Goal: Book appointment/travel/reservation

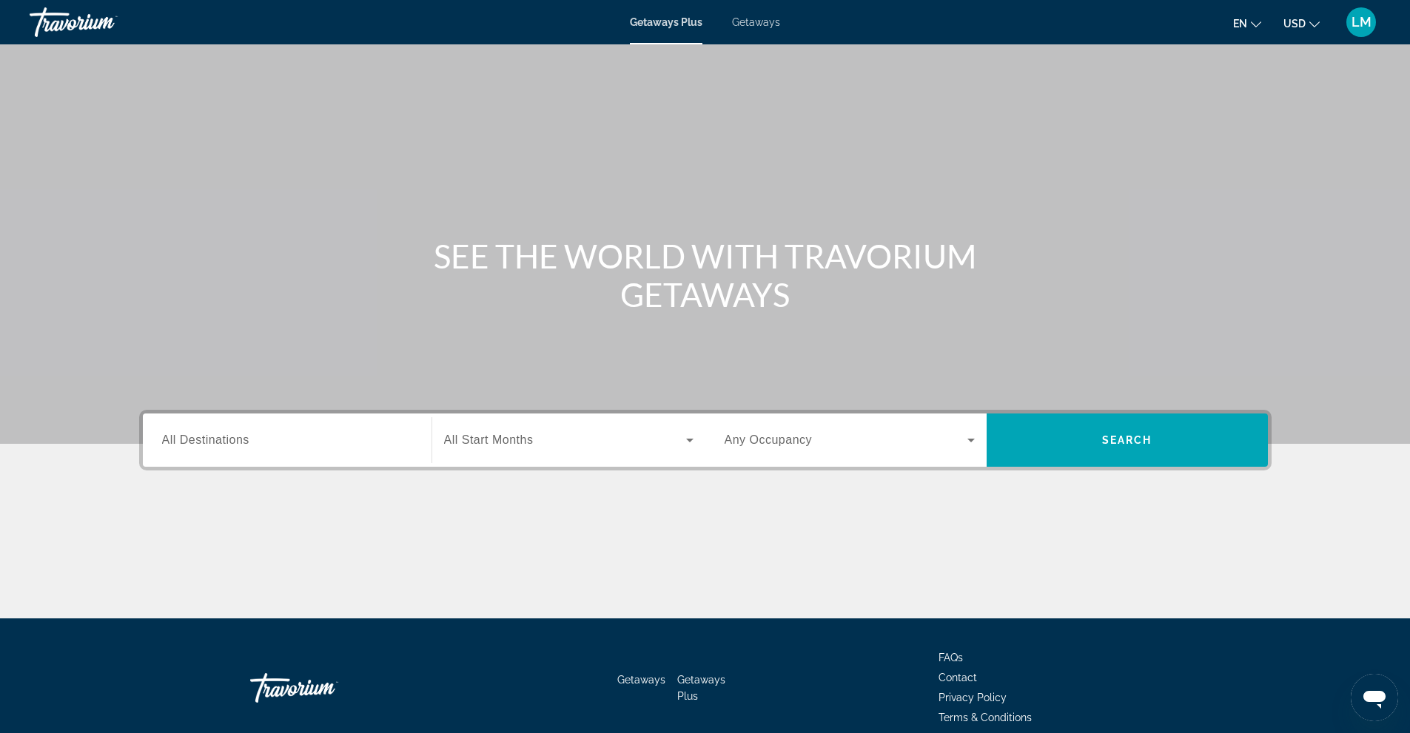
click at [306, 447] on input "Destination All Destinations" at bounding box center [287, 441] width 250 height 18
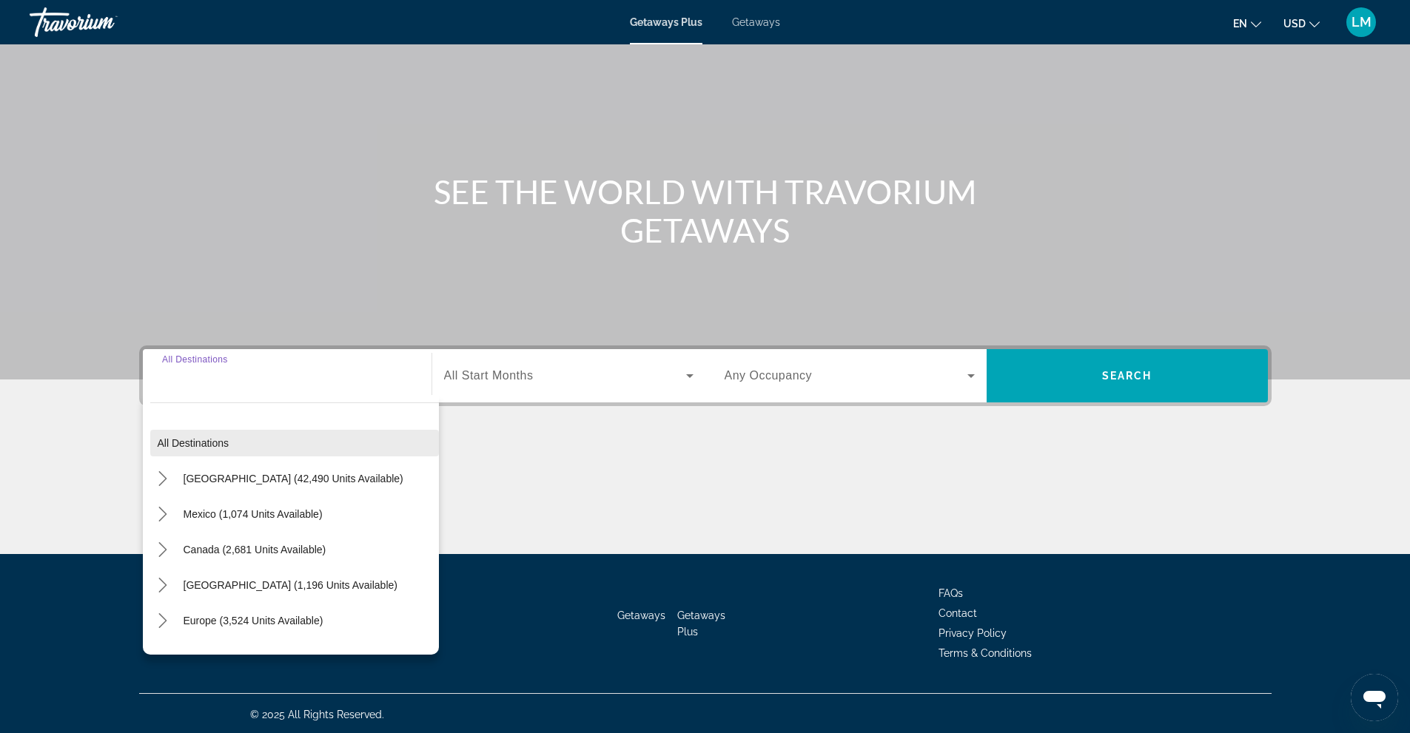
scroll to position [67, 0]
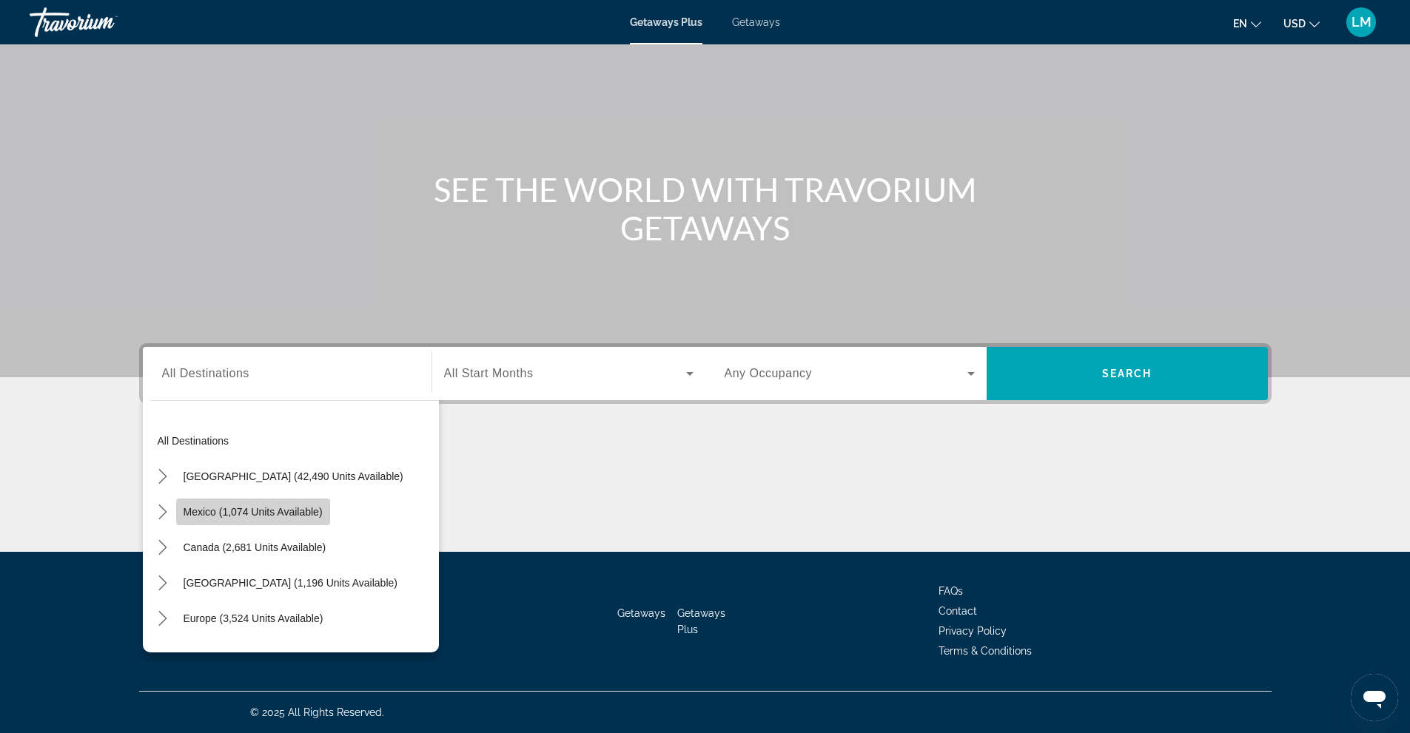
click at [259, 514] on span "Mexico (1,074 units available)" at bounding box center [252, 512] width 139 height 12
type input "**********"
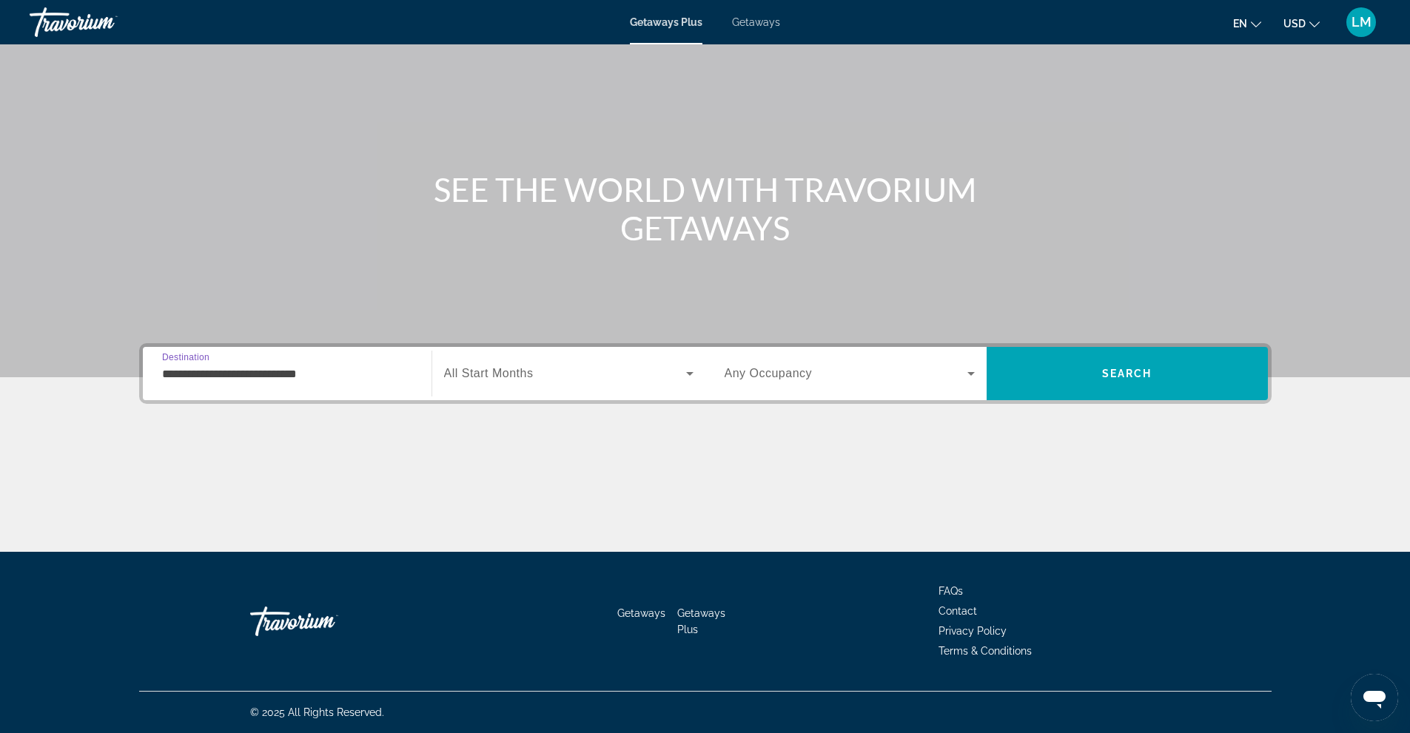
click at [554, 363] on div "Search widget" at bounding box center [568, 373] width 249 height 41
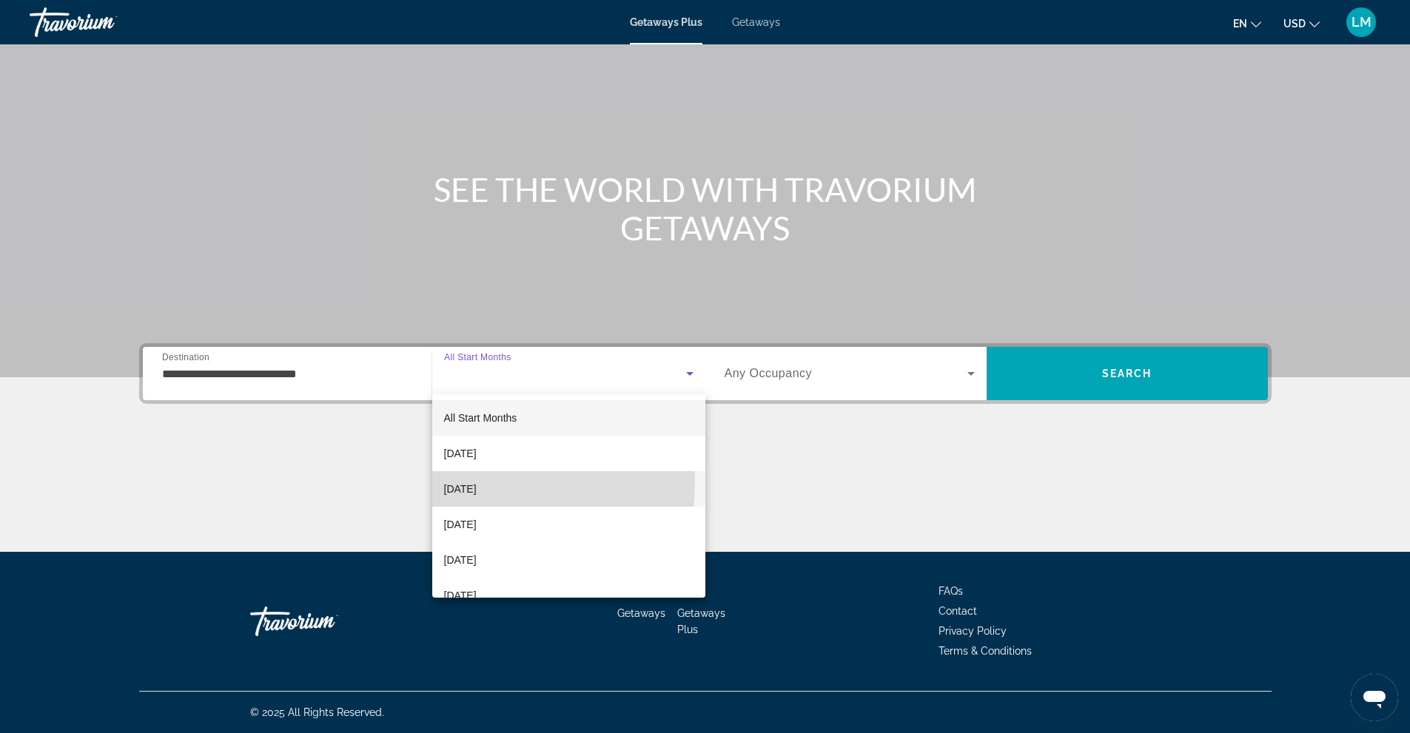
click at [476, 484] on span "[DATE]" at bounding box center [460, 489] width 33 height 18
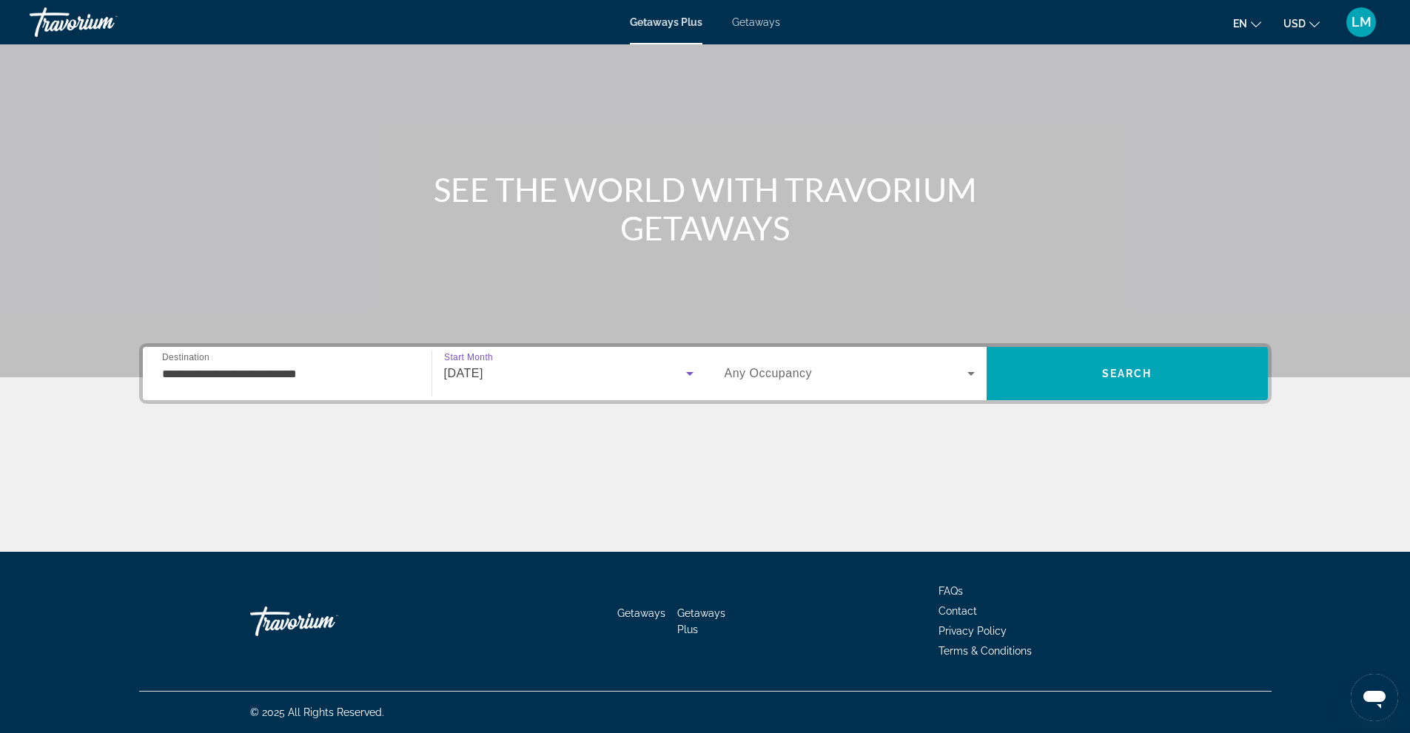
click at [975, 377] on icon "Search widget" at bounding box center [971, 374] width 18 height 18
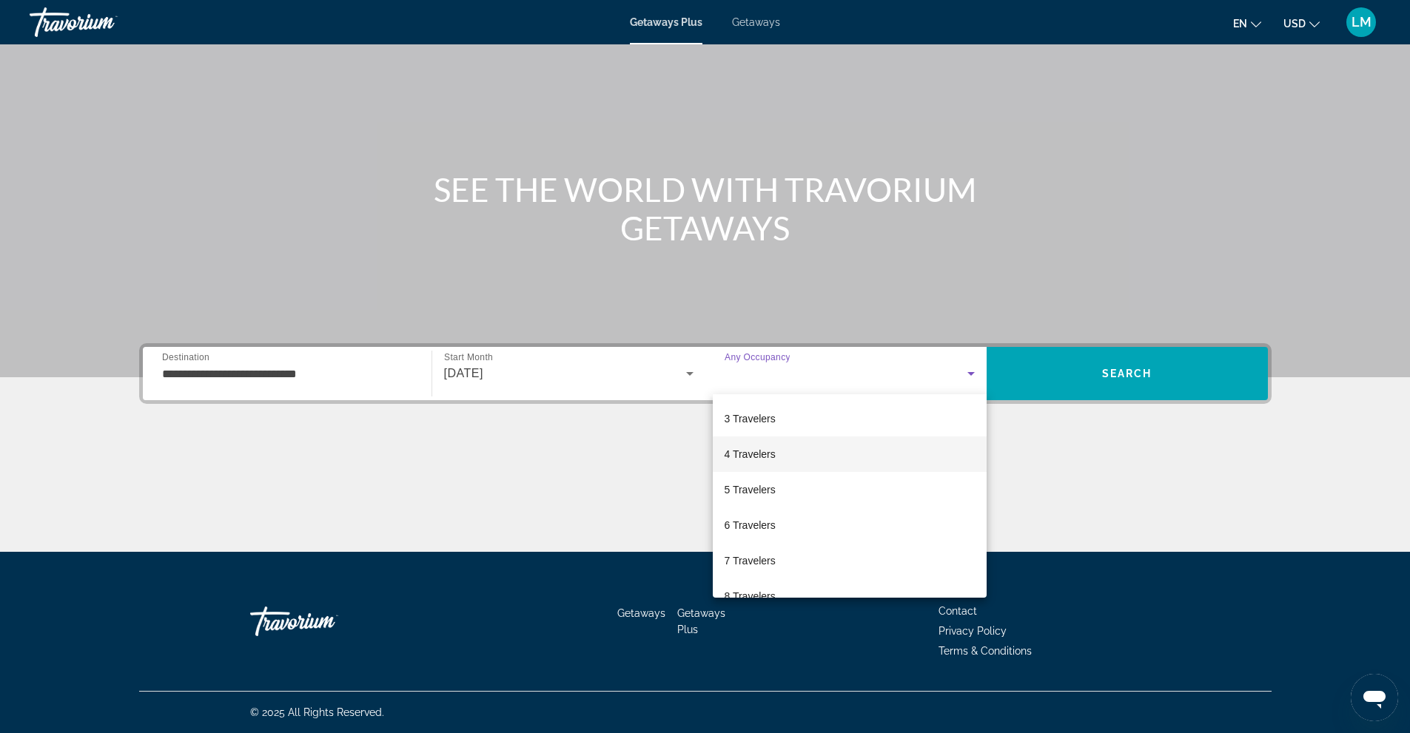
scroll to position [164, 0]
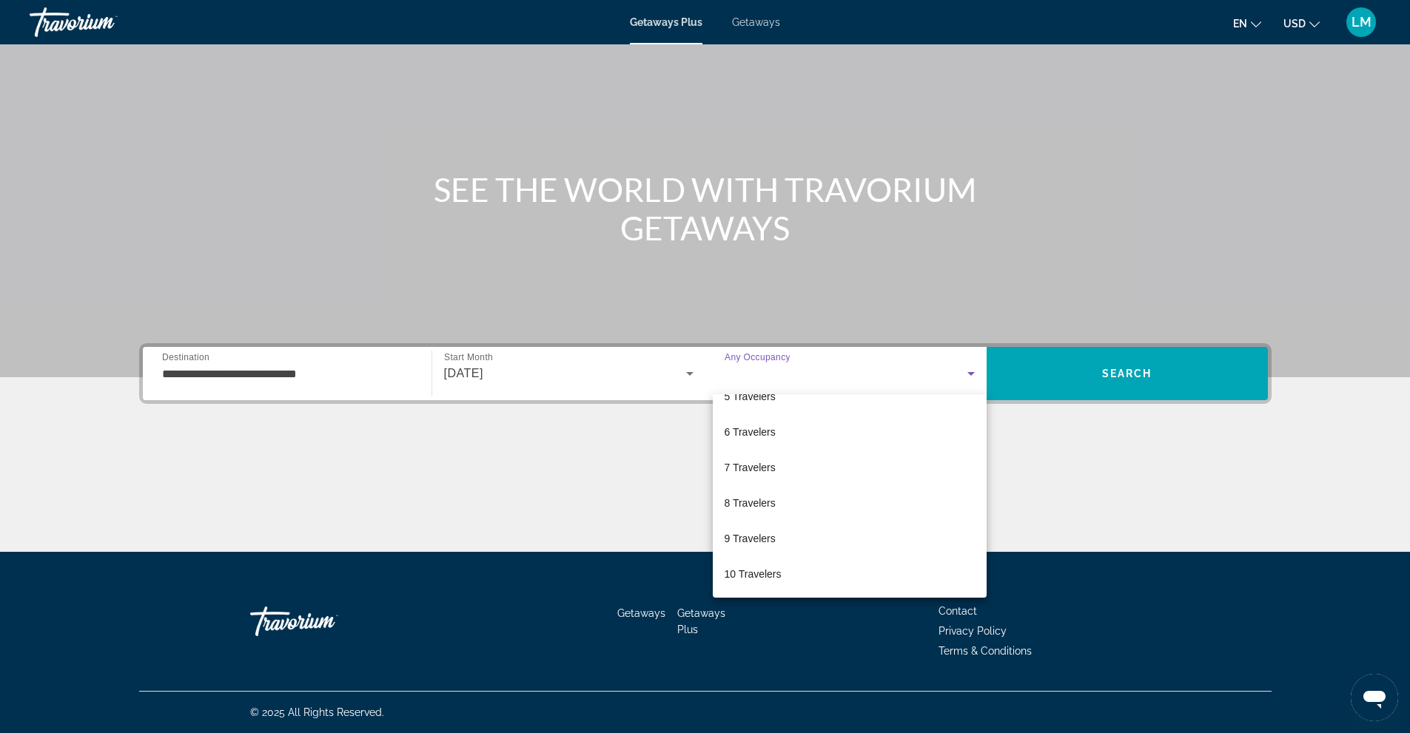
click at [1165, 368] on div at bounding box center [705, 366] width 1410 height 733
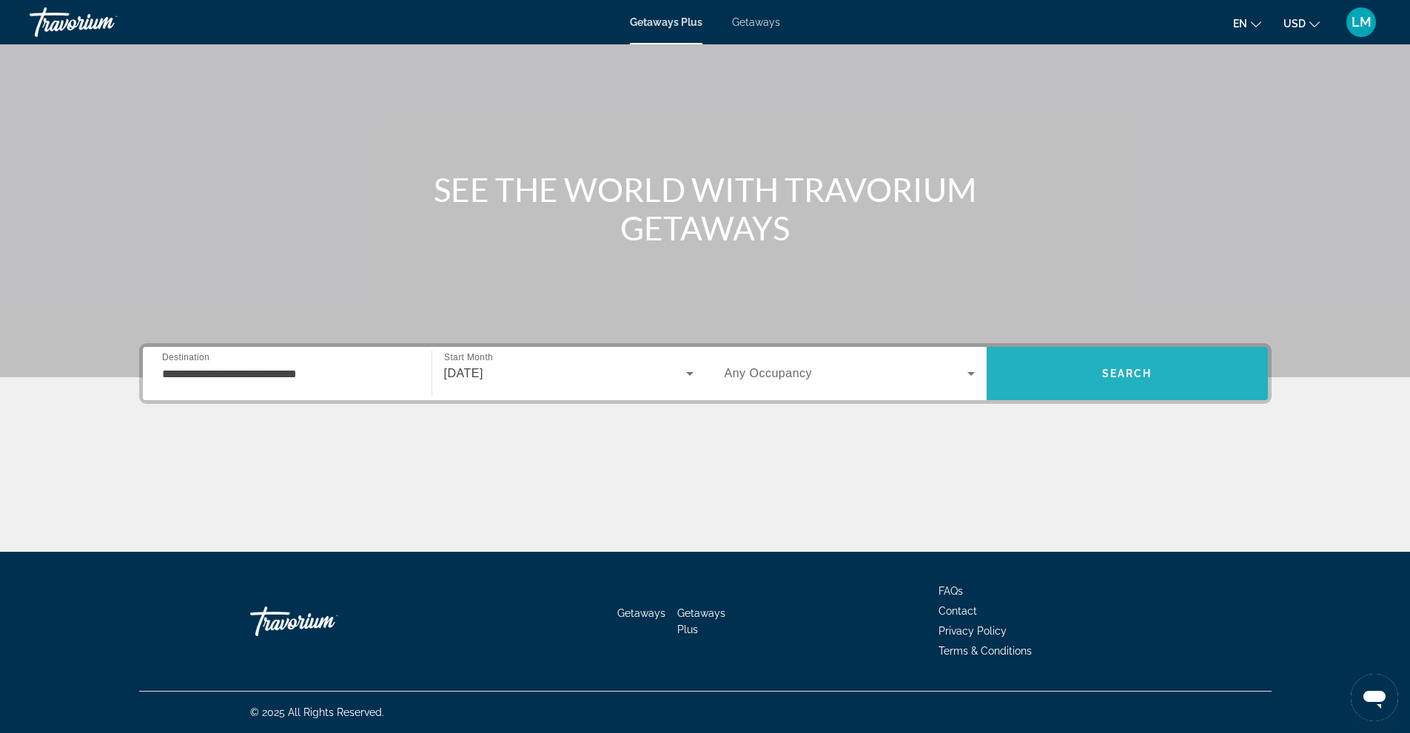
click at [1139, 372] on span "Search" at bounding box center [1127, 374] width 50 height 12
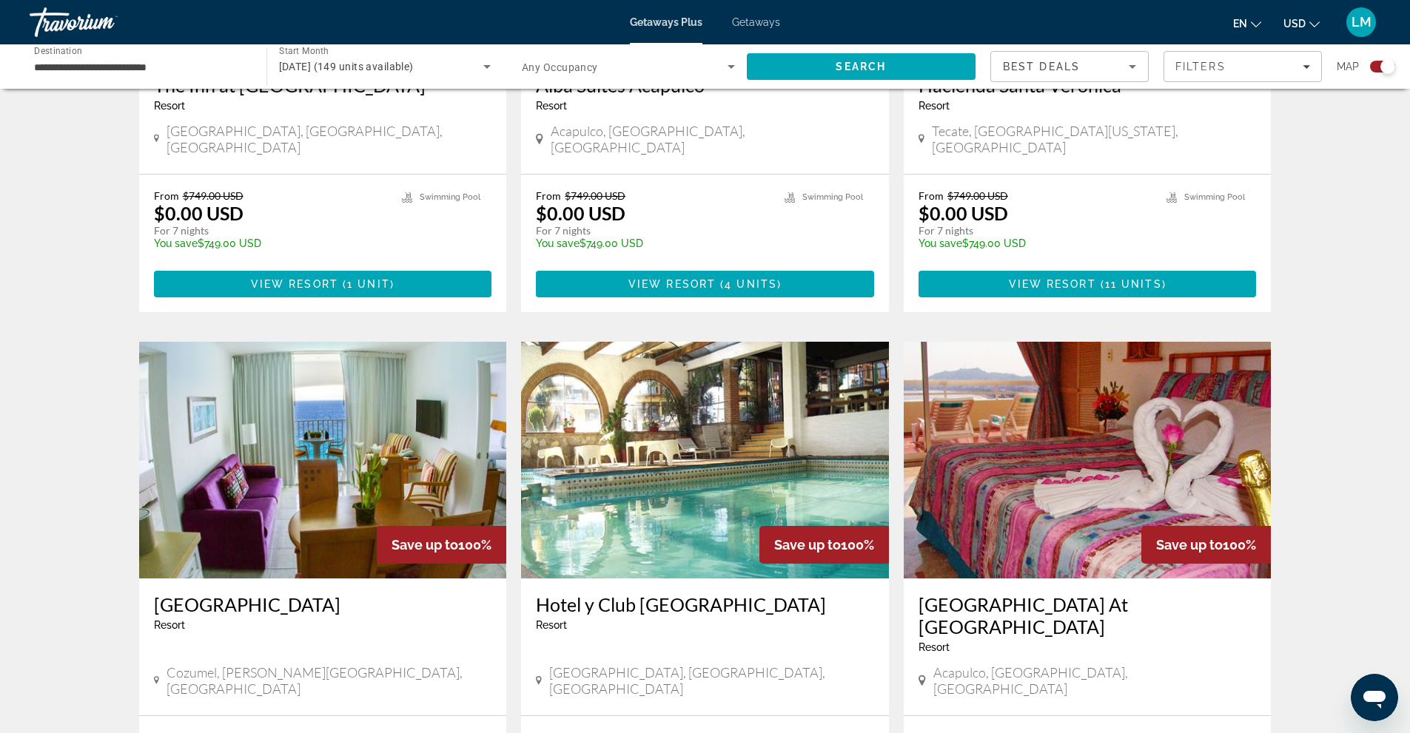
scroll to position [2119, 0]
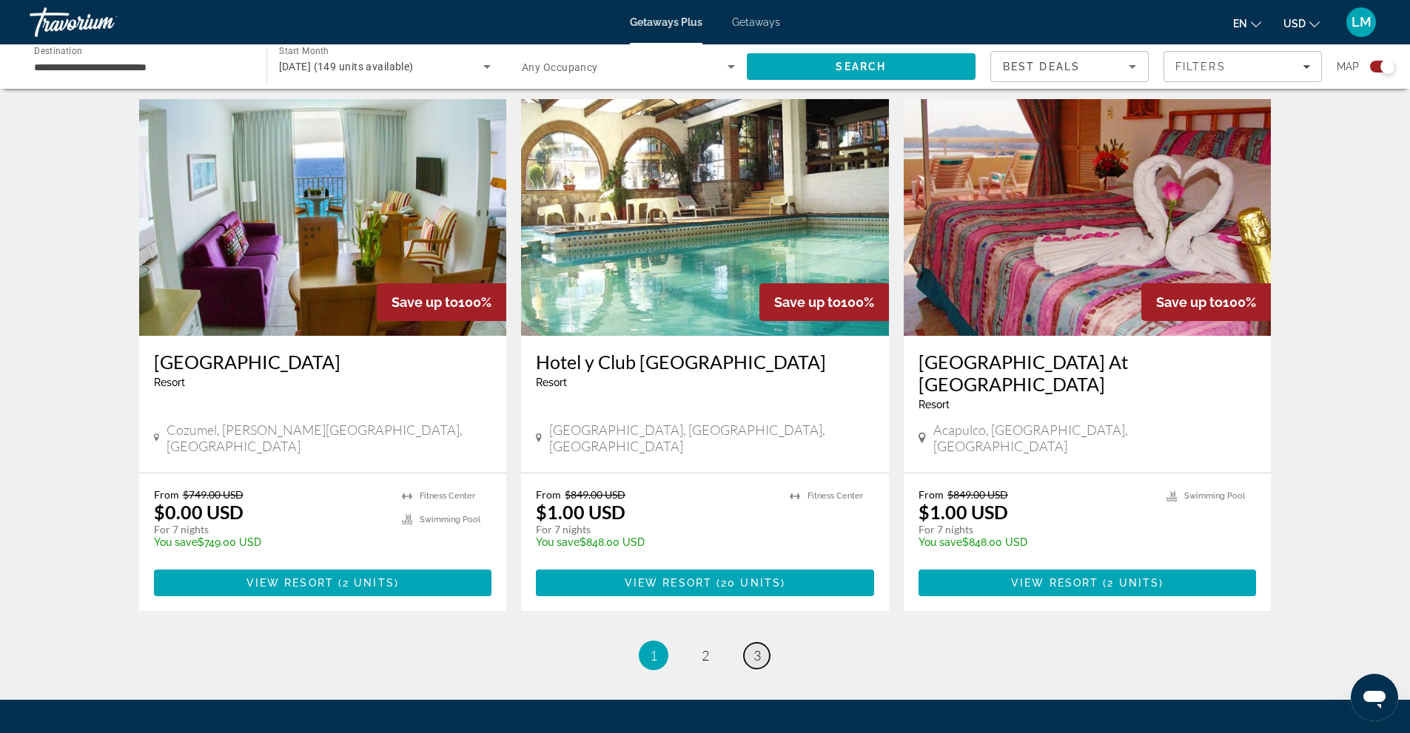
click at [758, 647] on span "3" at bounding box center [756, 655] width 7 height 16
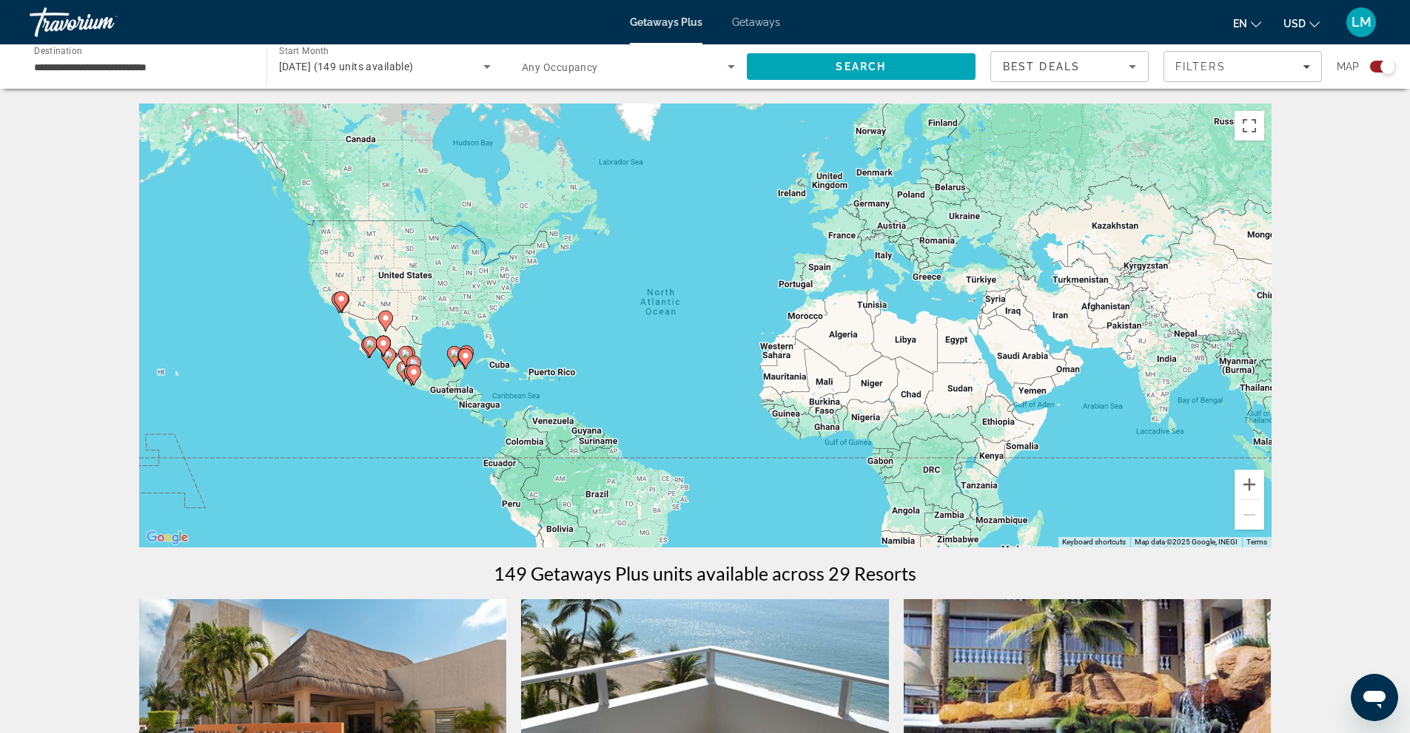
click at [215, 70] on input "**********" at bounding box center [140, 67] width 213 height 18
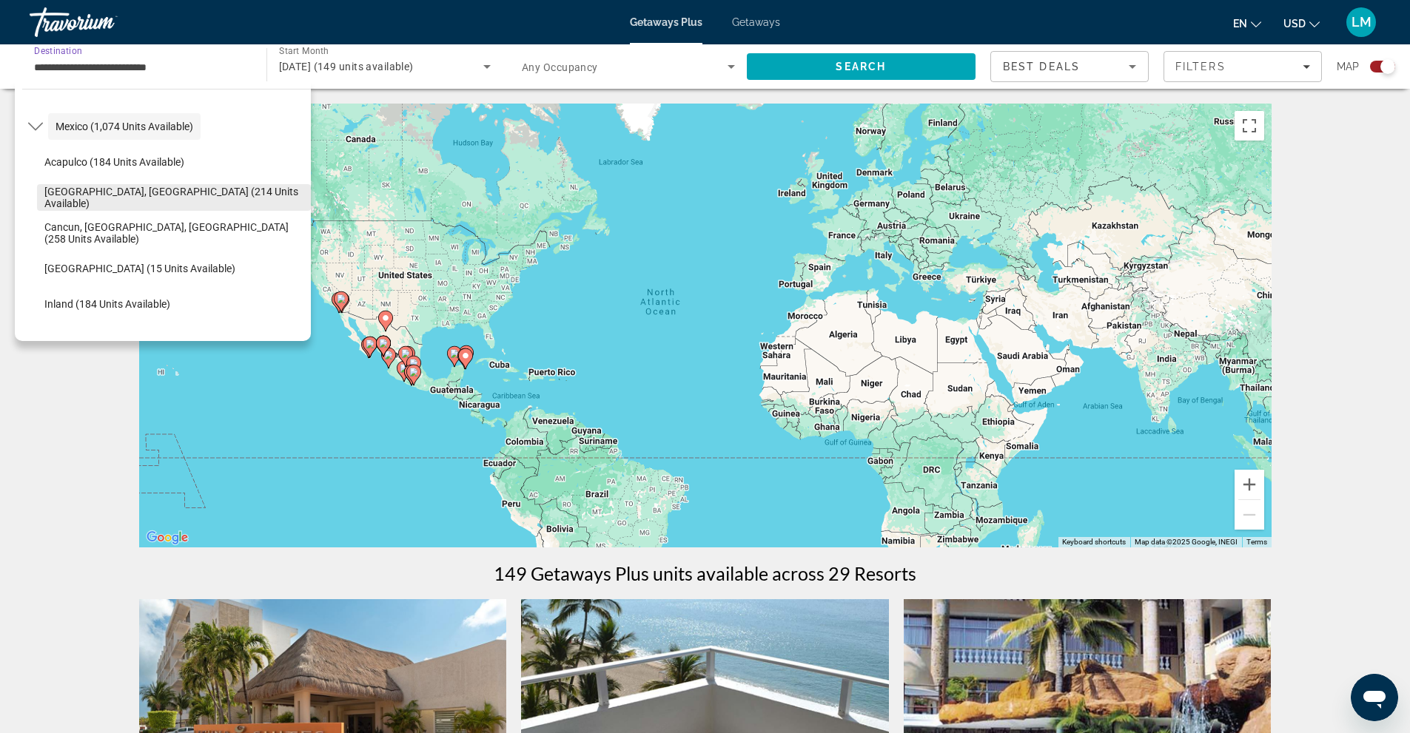
scroll to position [296, 0]
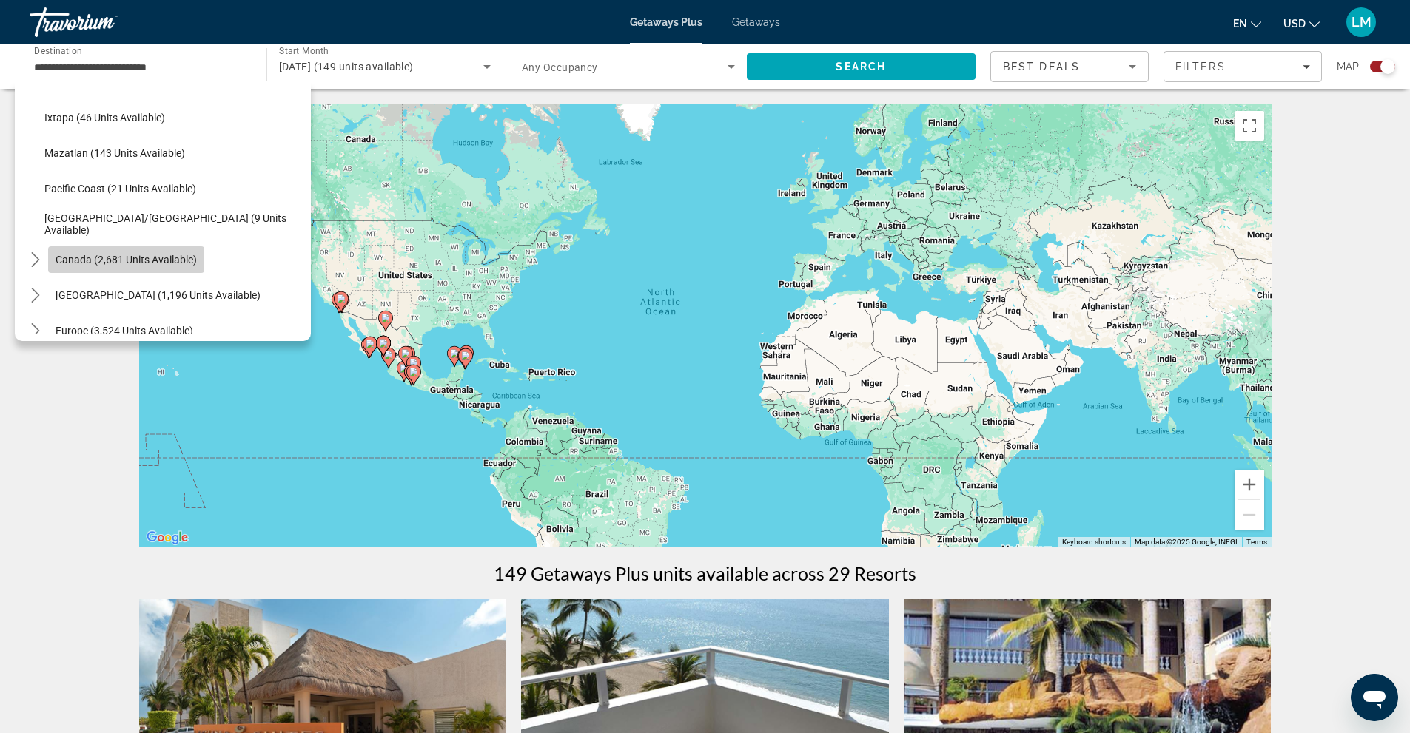
click at [152, 257] on span "Canada (2,681 units available)" at bounding box center [125, 260] width 141 height 12
type input "**********"
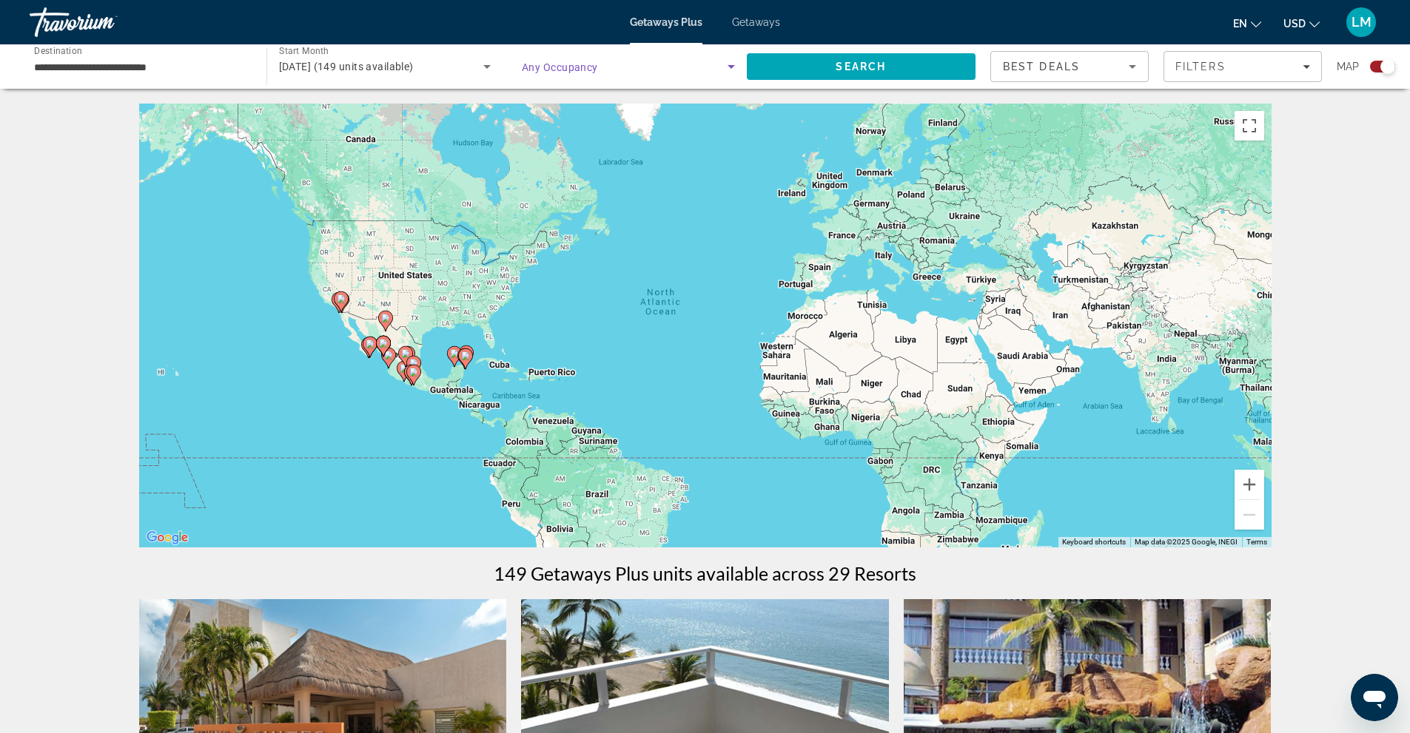
click at [728, 70] on icon "Search widget" at bounding box center [731, 67] width 18 height 18
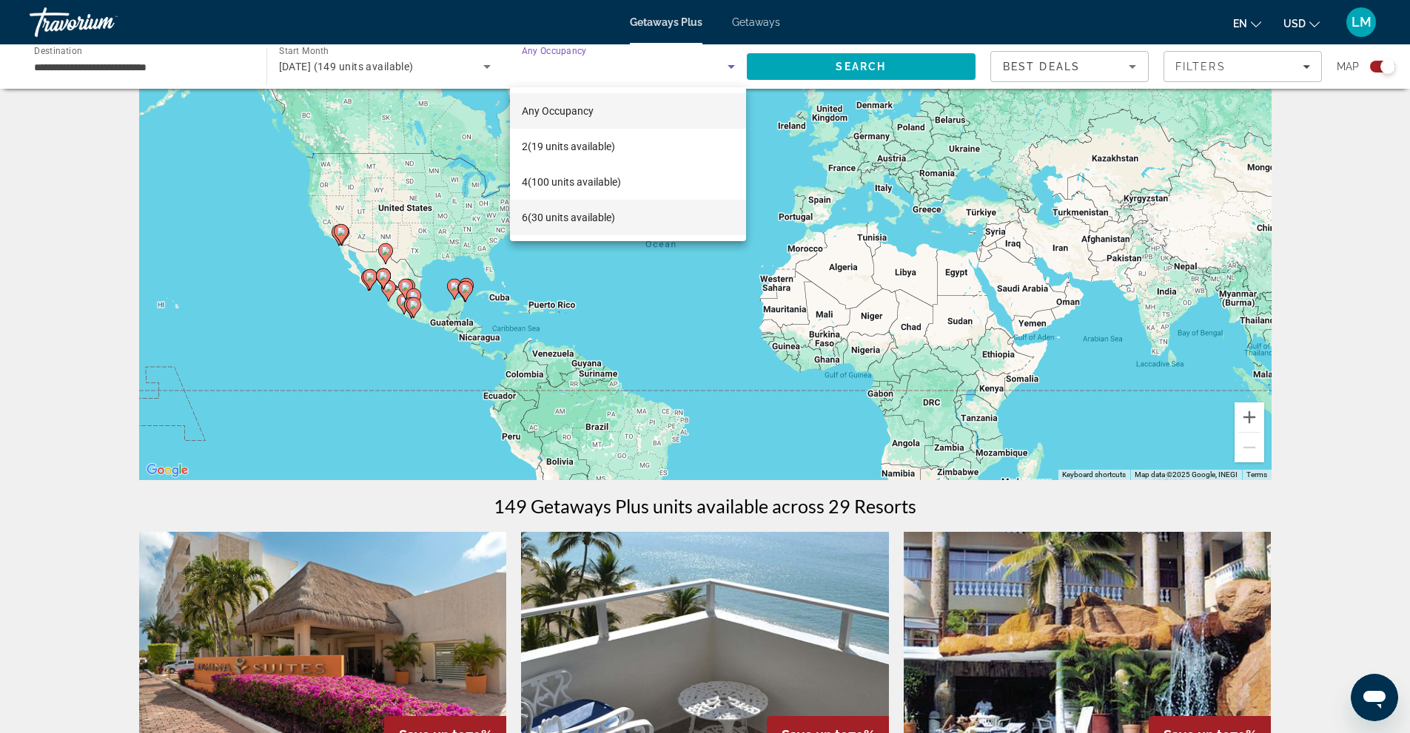
scroll to position [148, 0]
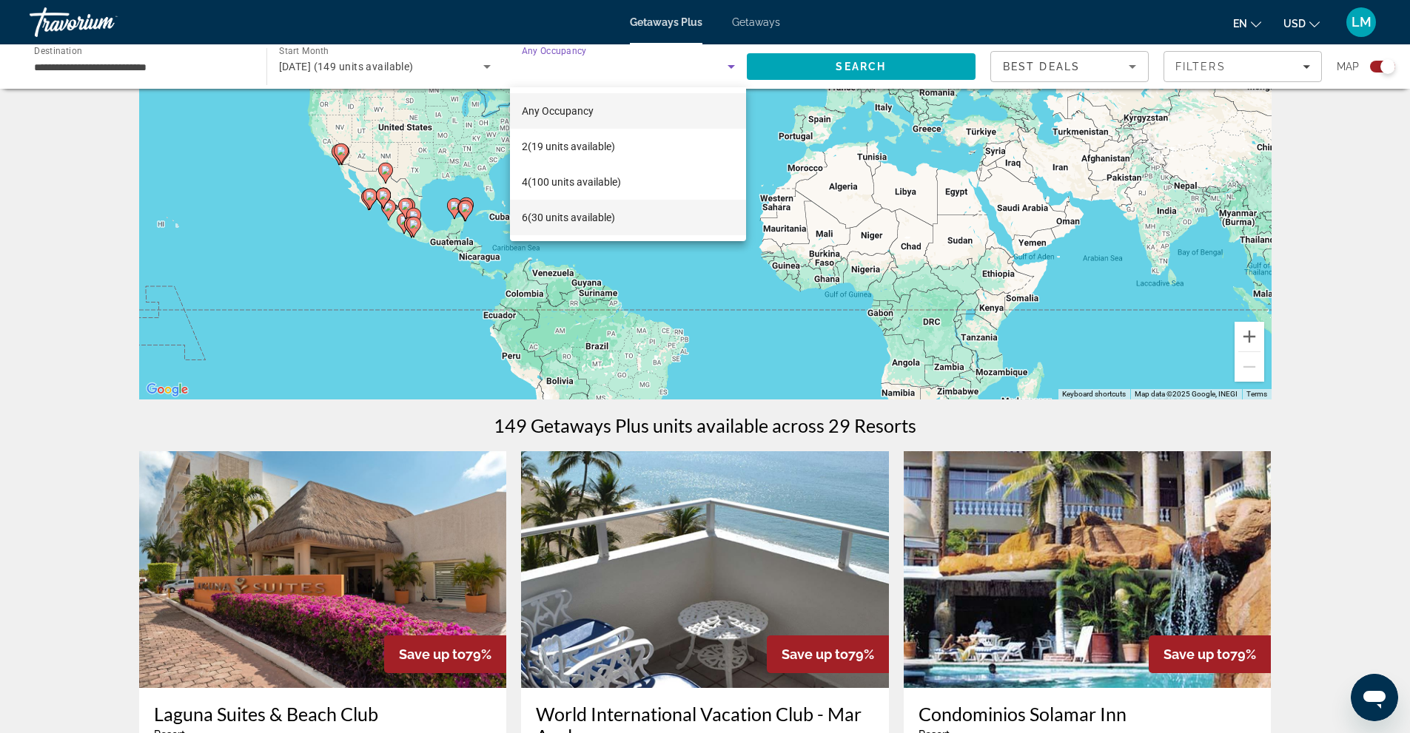
click at [581, 217] on span "6 (30 units available)" at bounding box center [568, 218] width 93 height 18
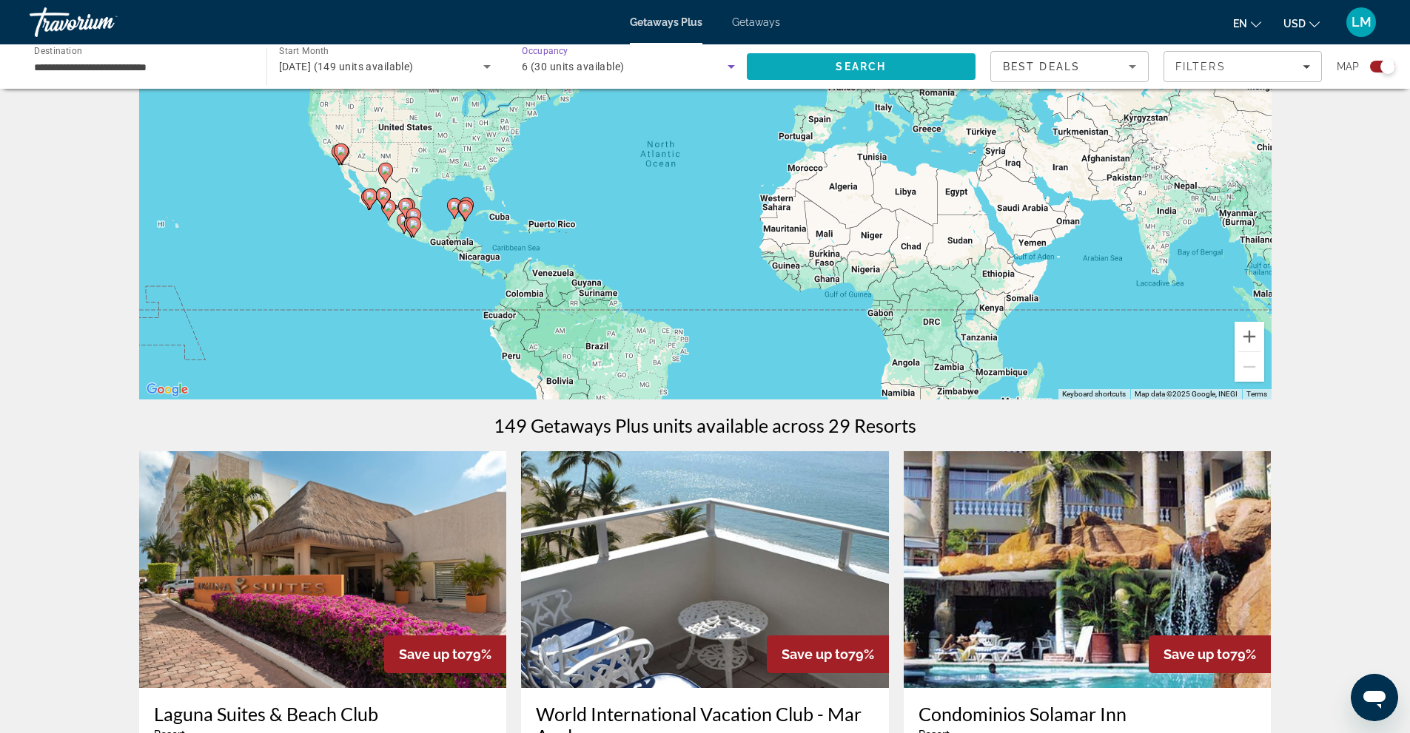
click at [950, 64] on span "Search" at bounding box center [861, 67] width 229 height 36
